Goal: Task Accomplishment & Management: Manage account settings

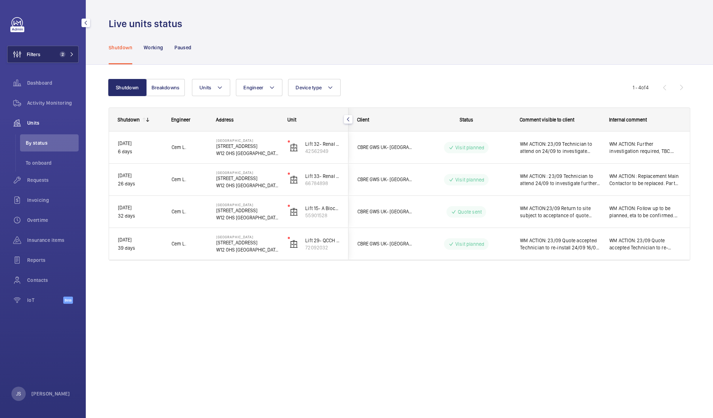
click at [54, 52] on button "Filters 2" at bounding box center [42, 54] width 71 height 17
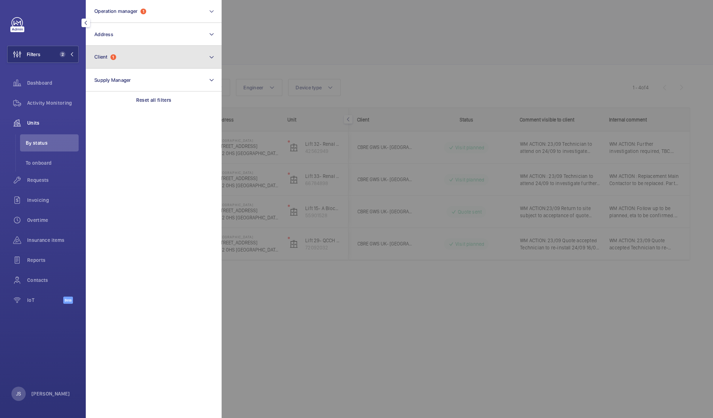
click at [97, 62] on button "Client 1" at bounding box center [154, 57] width 136 height 23
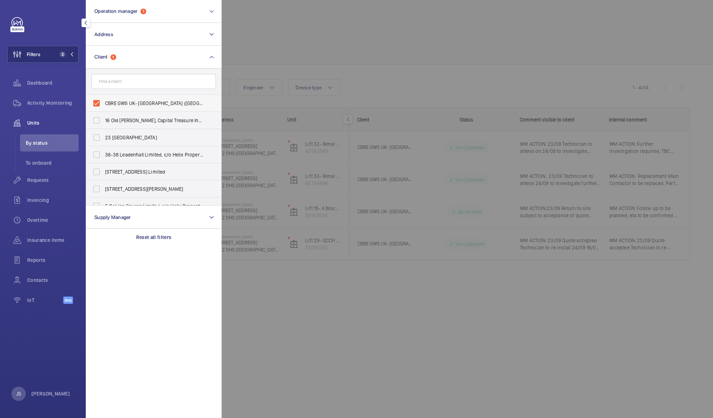
click at [113, 105] on span "CBRE GWS UK- [GEOGRAPHIC_DATA] ([GEOGRAPHIC_DATA])" at bounding box center [154, 103] width 98 height 7
click at [104, 105] on input "CBRE GWS UK- [GEOGRAPHIC_DATA] ([GEOGRAPHIC_DATA])" at bounding box center [96, 103] width 14 height 14
checkbox input "false"
click at [254, 40] on div at bounding box center [578, 209] width 713 height 418
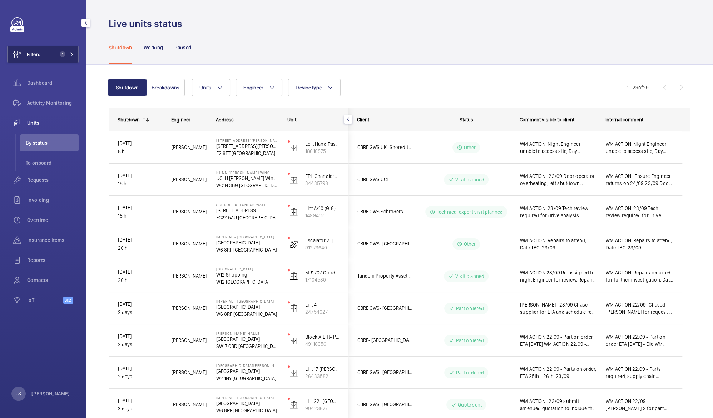
click at [36, 51] on span "Filters" at bounding box center [34, 54] width 14 height 7
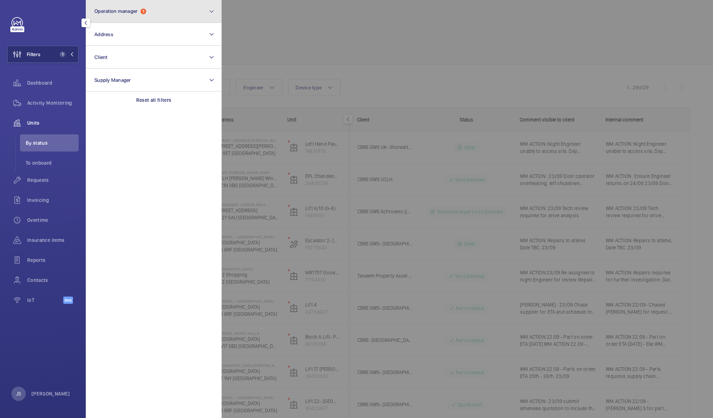
click at [117, 11] on span "Operation manager" at bounding box center [115, 11] width 43 height 6
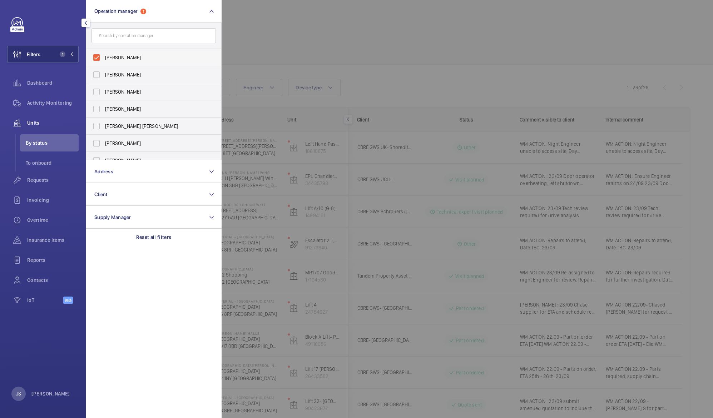
click at [111, 56] on span "[PERSON_NAME]" at bounding box center [154, 57] width 98 height 7
click at [104, 56] on input "[PERSON_NAME]" at bounding box center [96, 57] width 14 height 14
checkbox input "false"
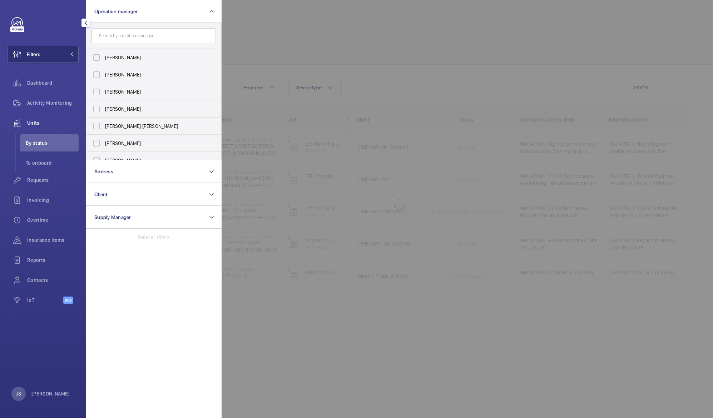
click at [259, 36] on div at bounding box center [578, 209] width 713 height 418
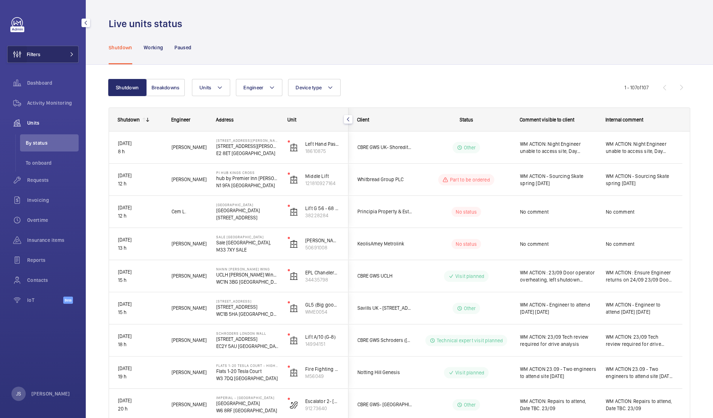
click at [23, 57] on wm-front-icon-button at bounding box center [17, 54] width 19 height 17
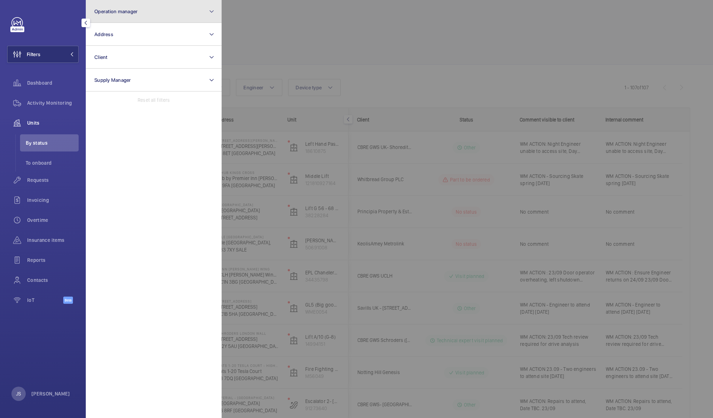
click at [114, 14] on button "Operation manager" at bounding box center [154, 11] width 136 height 23
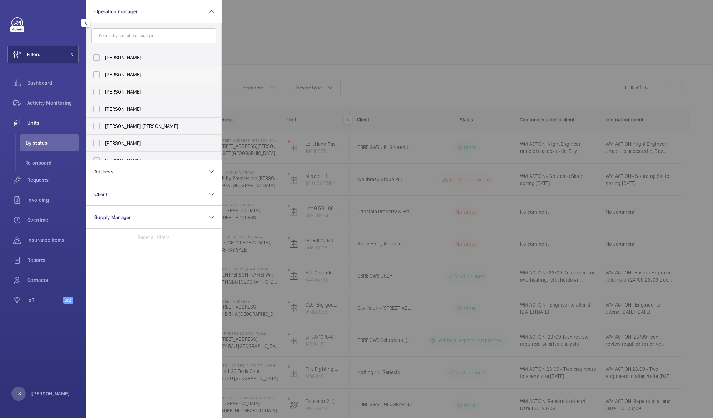
click at [121, 74] on span "[PERSON_NAME]" at bounding box center [154, 74] width 98 height 7
click at [104, 74] on input "[PERSON_NAME]" at bounding box center [96, 75] width 14 height 14
checkbox input "true"
click at [301, 34] on div at bounding box center [578, 209] width 713 height 418
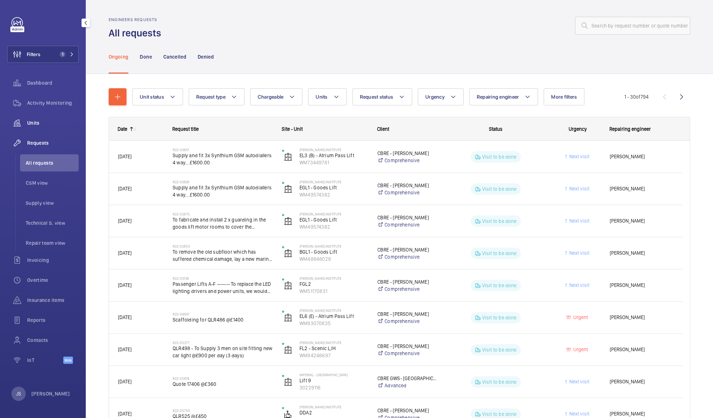
click at [34, 125] on span "Units" at bounding box center [52, 122] width 51 height 7
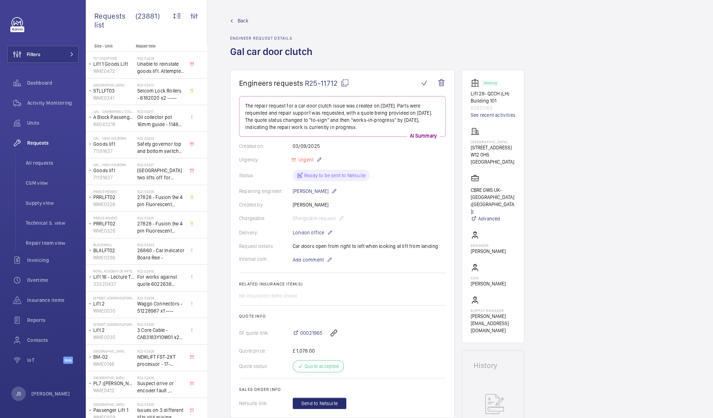
scroll to position [31, 0]
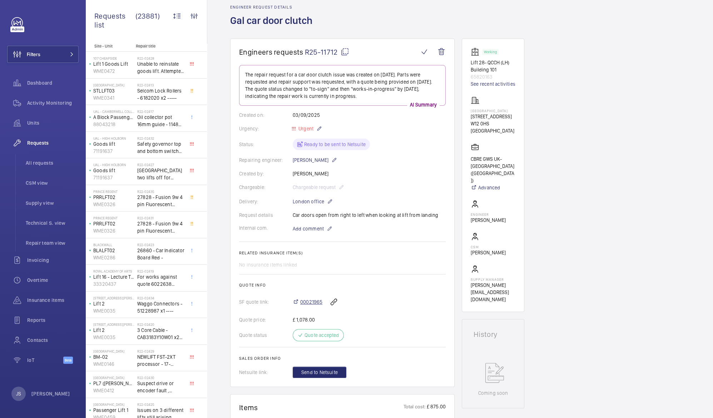
click at [306, 303] on span "00021965" at bounding box center [311, 301] width 22 height 7
